Goal: Find specific page/section: Find specific page/section

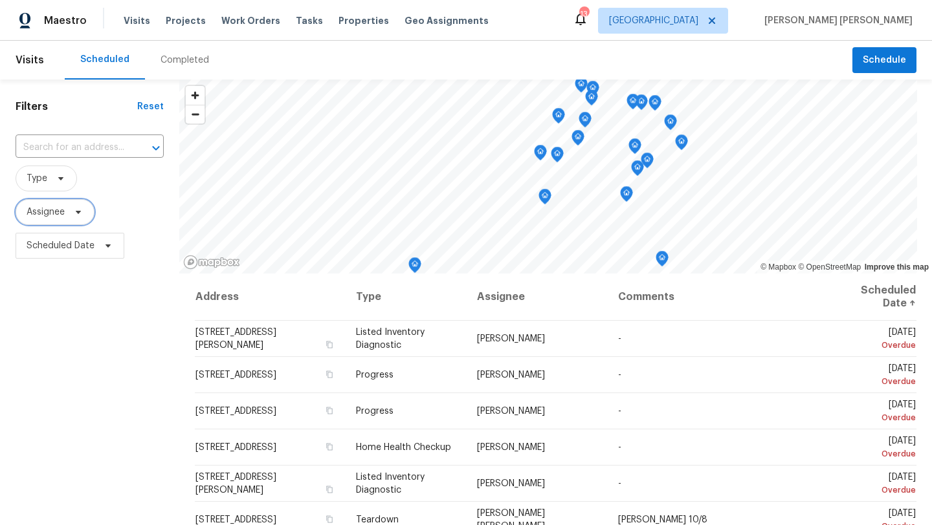
click at [73, 217] on icon at bounding box center [78, 212] width 10 height 10
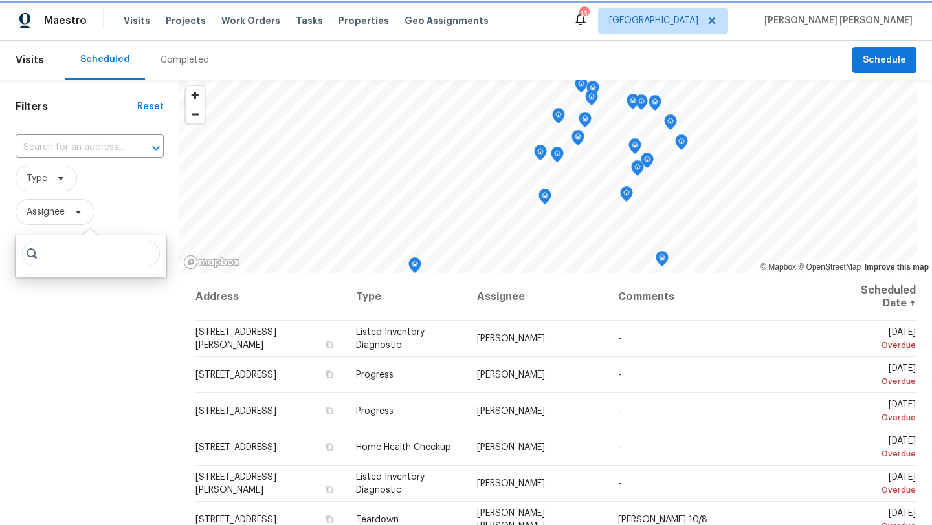
click at [73, 217] on icon at bounding box center [78, 212] width 10 height 10
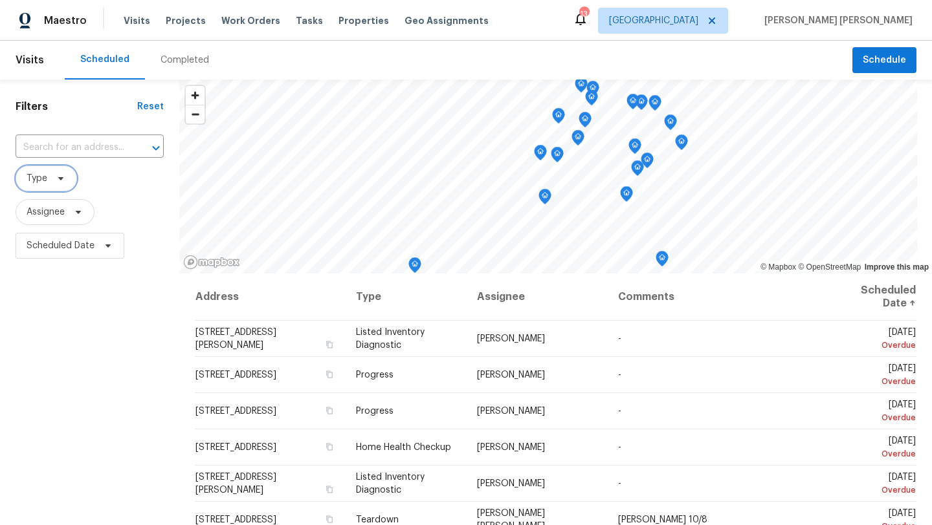
click at [62, 182] on icon at bounding box center [61, 178] width 10 height 10
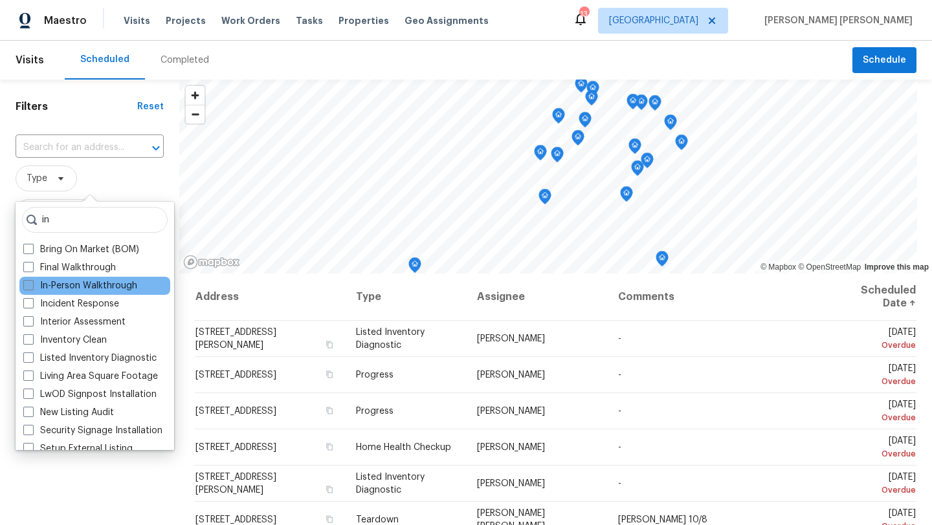
type input "in"
click at [32, 285] on span at bounding box center [28, 285] width 10 height 10
click at [32, 285] on input "In-Person Walkthrough" at bounding box center [27, 283] width 8 height 8
checkbox input "true"
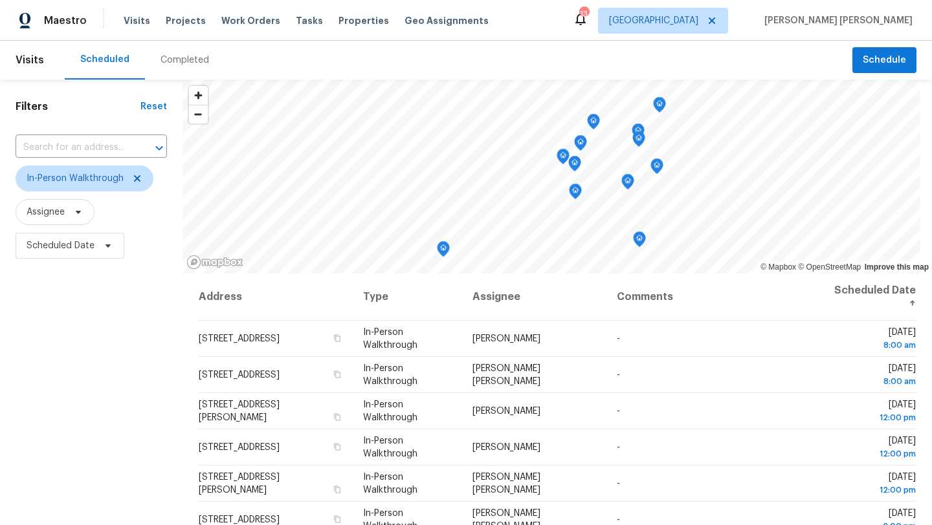
click at [83, 518] on div "Filters Reset ​ In-Person Walkthrough Assignee Scheduled Date" at bounding box center [91, 387] width 182 height 615
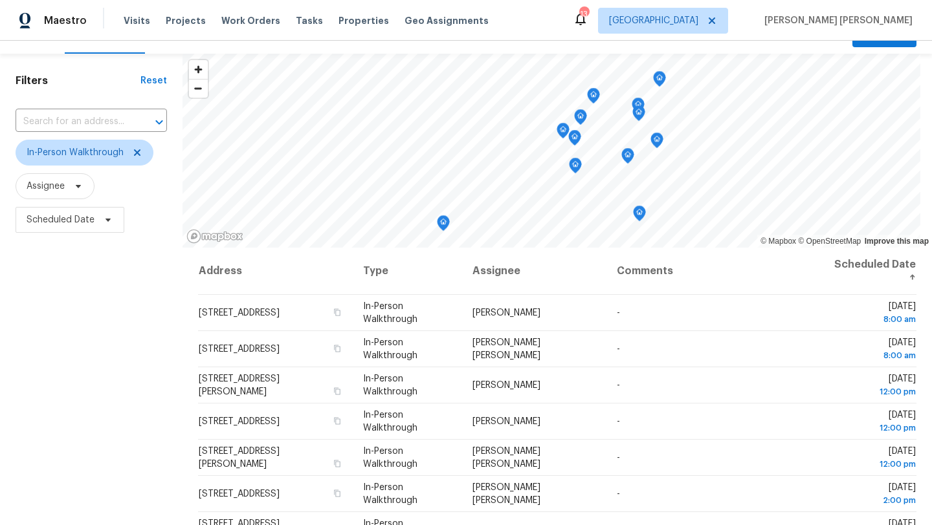
scroll to position [30, 0]
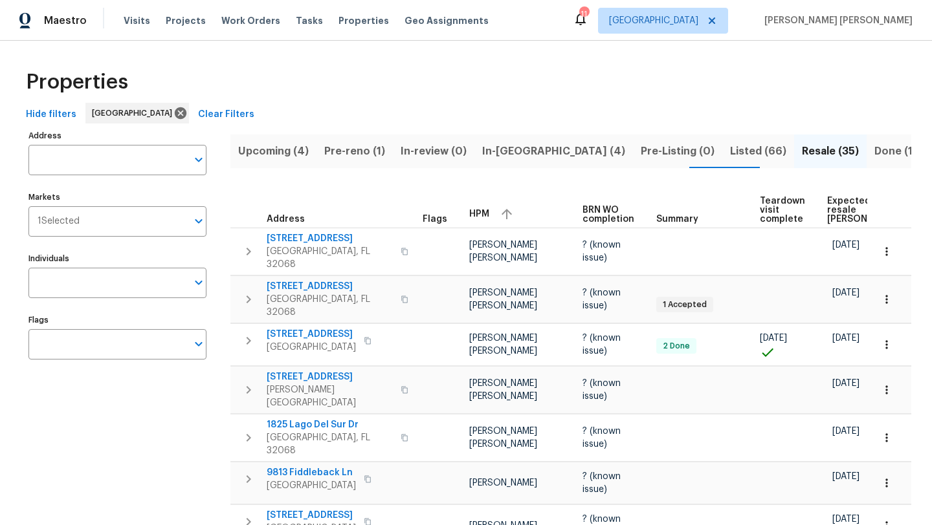
scroll to position [83, 0]
